Goal: Task Accomplishment & Management: Use online tool/utility

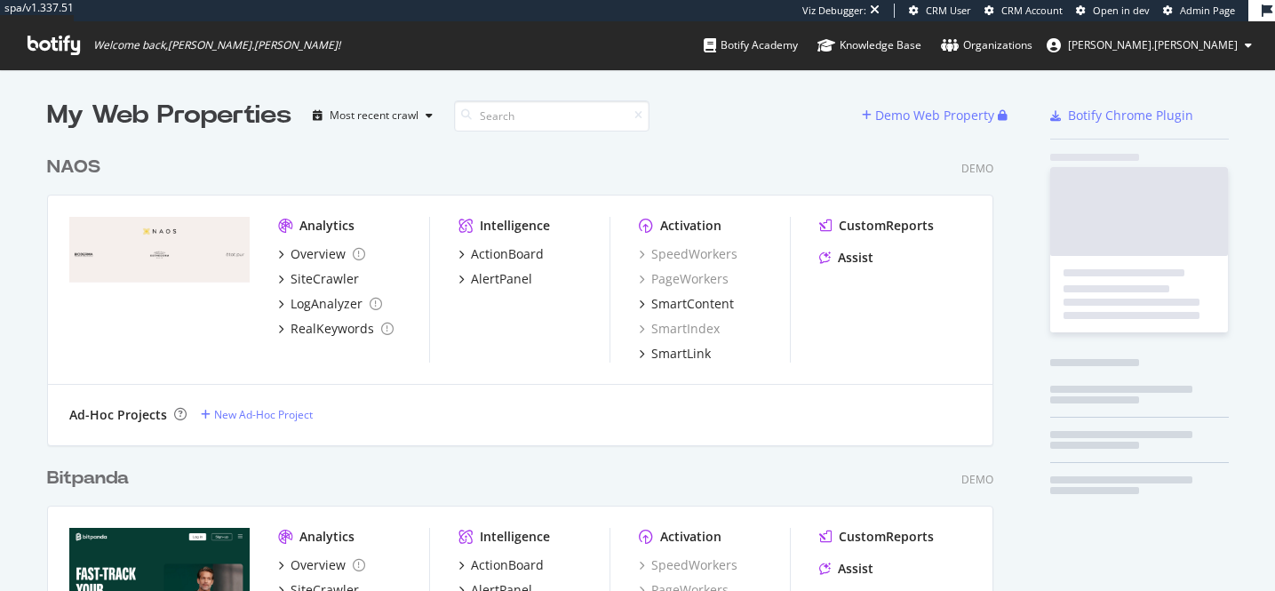
scroll to position [3110, 961]
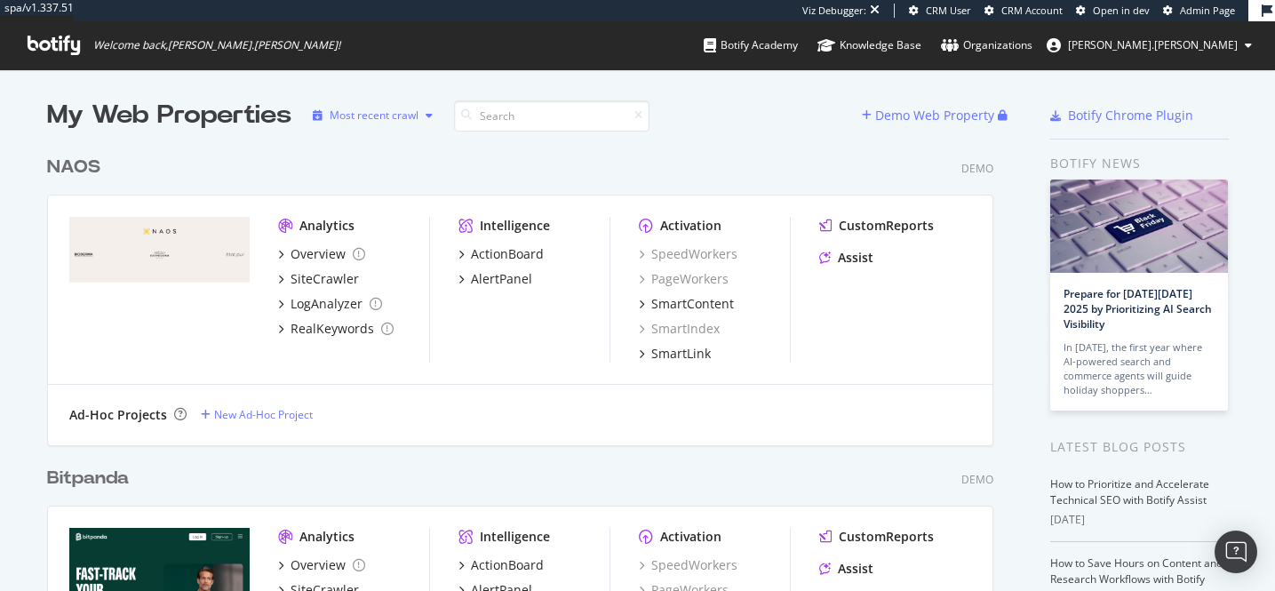
click at [398, 113] on div "Most recent crawl" at bounding box center [374, 115] width 89 height 11
click at [387, 141] on div "Most recent crawl" at bounding box center [396, 145] width 93 height 15
click at [497, 166] on div "NAOS Demo" at bounding box center [520, 168] width 946 height 26
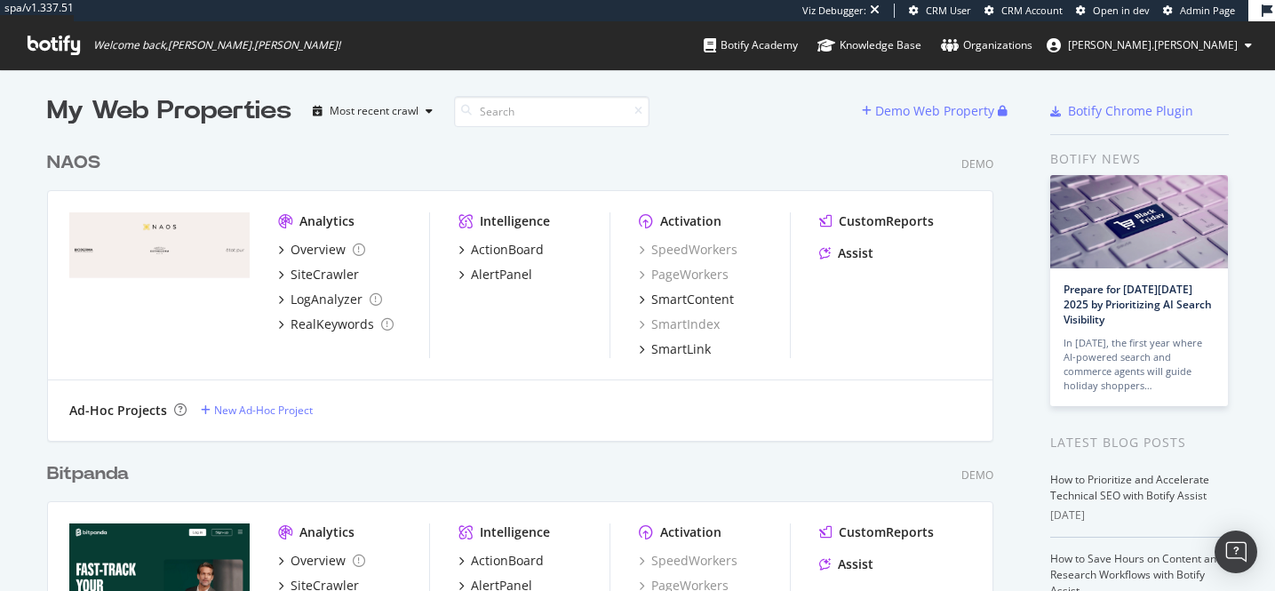
scroll to position [0, 0]
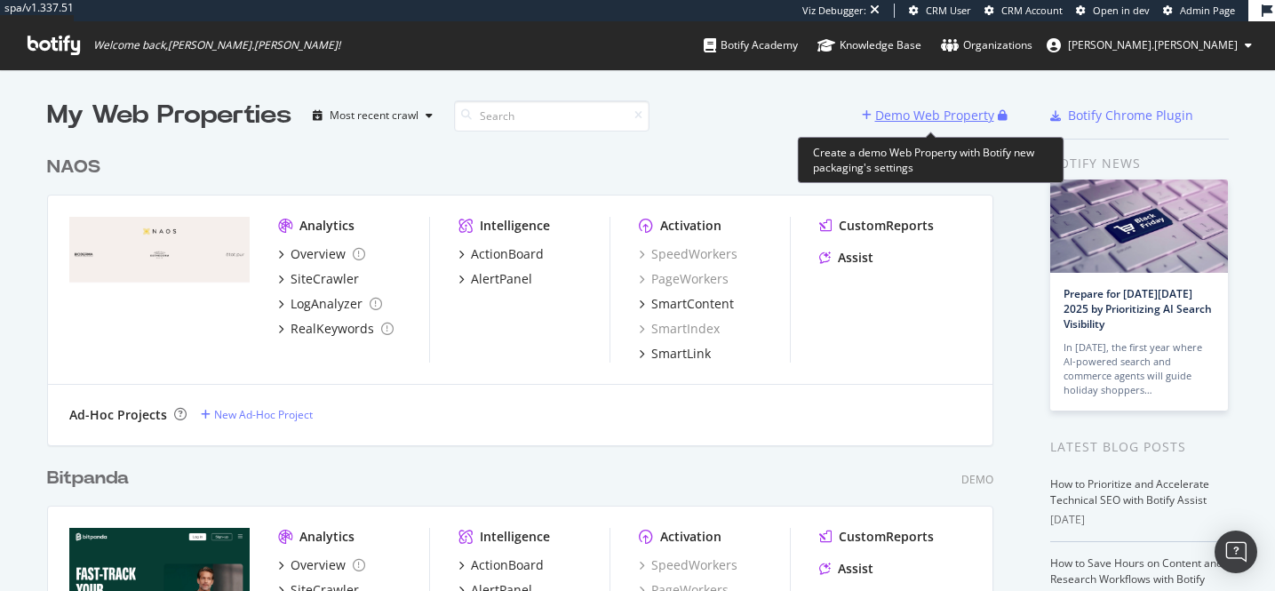
click at [891, 120] on div "Demo Web Property" at bounding box center [934, 116] width 119 height 18
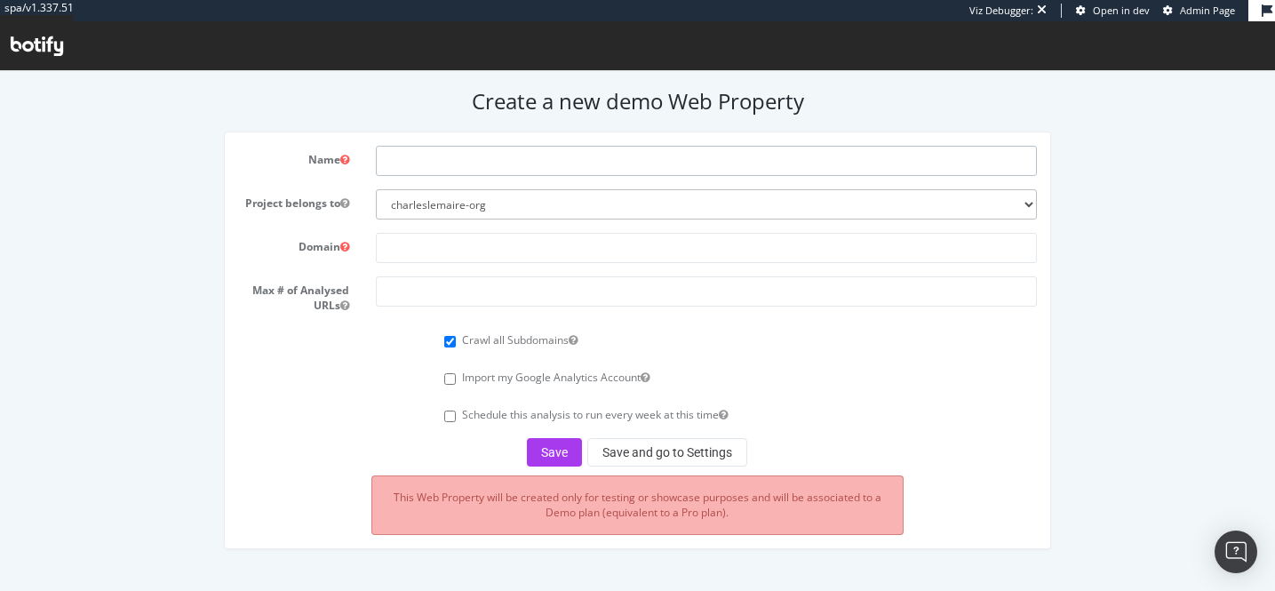
click at [471, 168] on input "text" at bounding box center [706, 161] width 661 height 30
click at [424, 166] on input "text" at bounding box center [706, 161] width 661 height 30
paste input "[DOMAIN_NAME]"
type input "[DOMAIN_NAME]"
click at [428, 240] on input "text" at bounding box center [706, 248] width 661 height 30
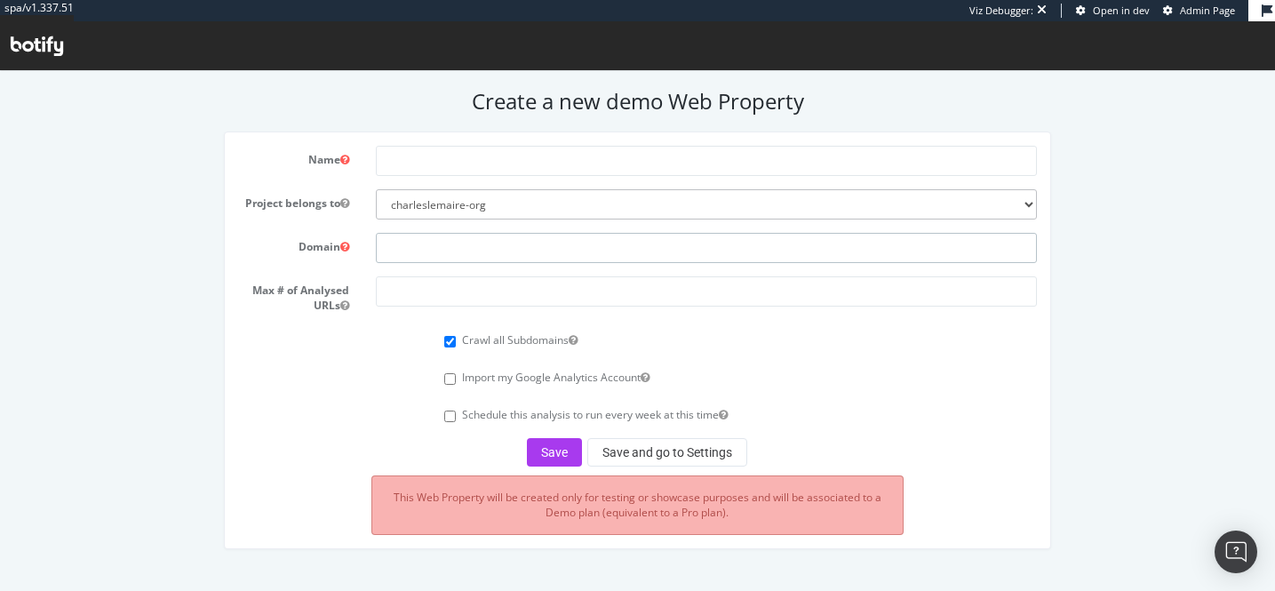
paste input "[DOMAIN_NAME]"
type input "[DOMAIN_NAME]"
click at [420, 164] on input "text" at bounding box center [706, 161] width 661 height 30
type input "Kave Home"
click at [435, 284] on input "number" at bounding box center [706, 291] width 661 height 30
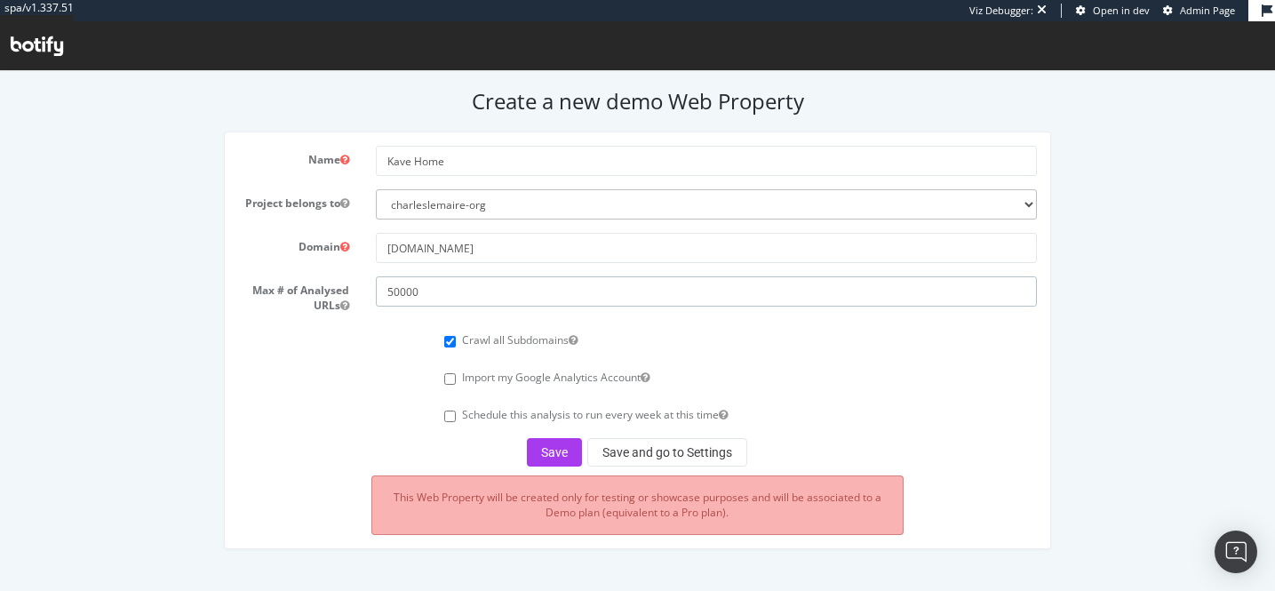
type input "50000"
click at [1185, 11] on span "Admin Page" at bounding box center [1207, 10] width 55 height 13
click at [550, 451] on button "Save" at bounding box center [554, 452] width 55 height 28
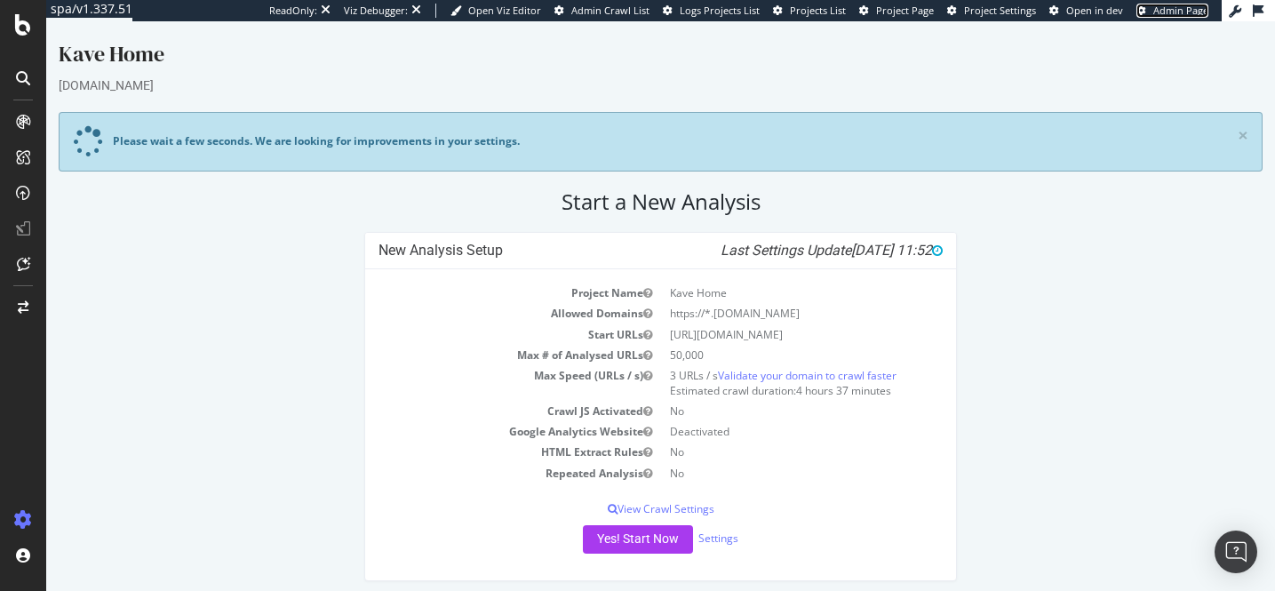
click at [1193, 9] on span "Admin Page" at bounding box center [1180, 10] width 55 height 13
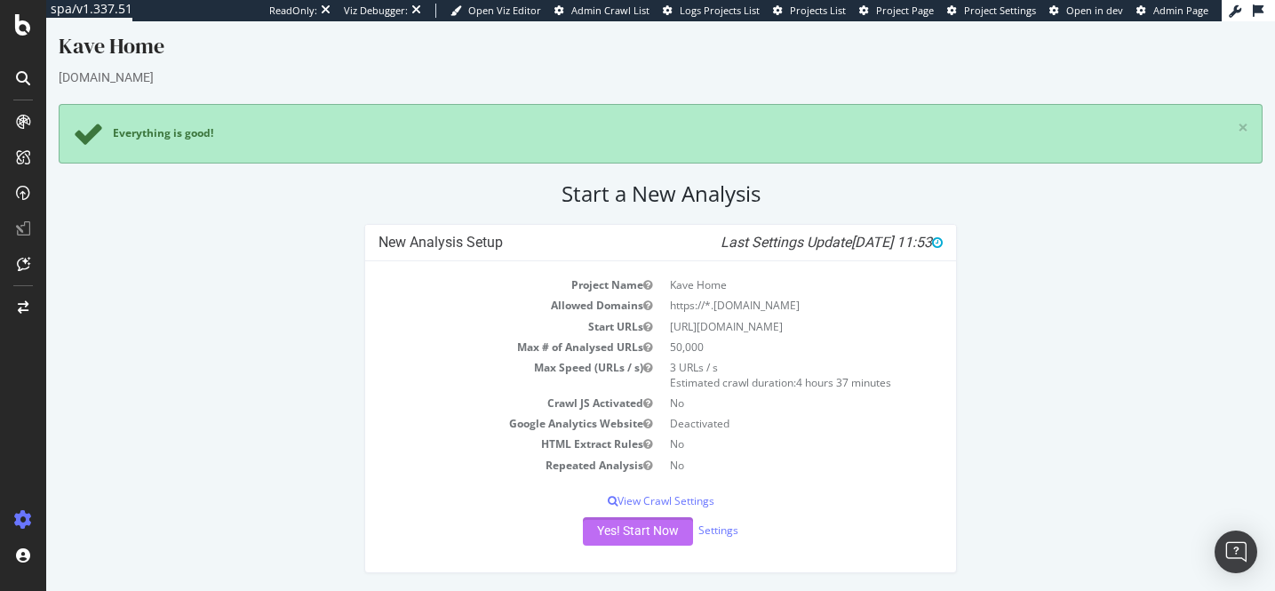
click at [664, 531] on button "Yes! Start Now" at bounding box center [638, 531] width 110 height 28
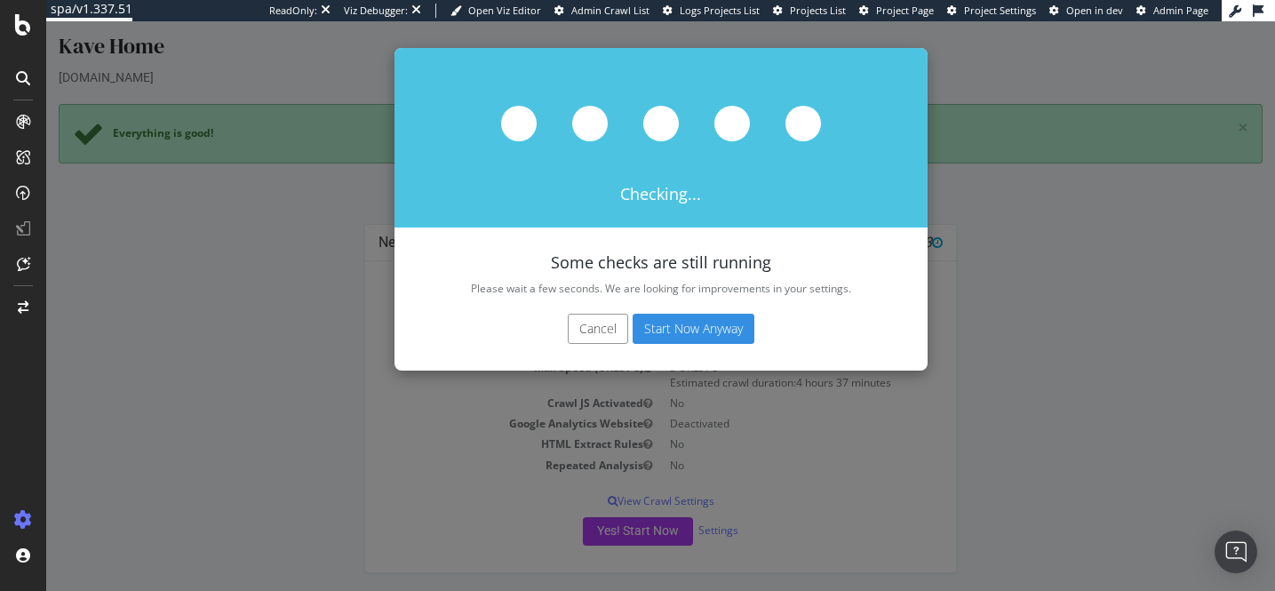
click at [661, 334] on button "Start Now Anyway" at bounding box center [694, 329] width 122 height 30
